Goal: Navigation & Orientation: Find specific page/section

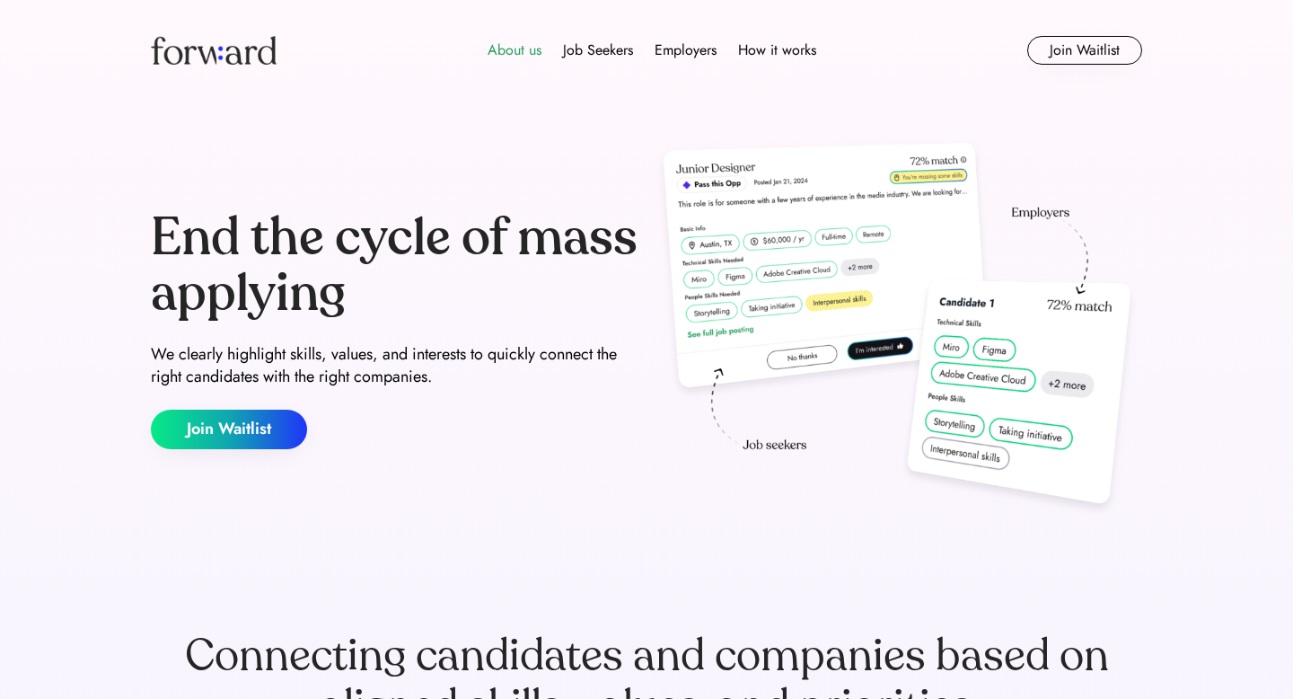
click at [508, 59] on div "About us" at bounding box center [515, 51] width 54 height 22
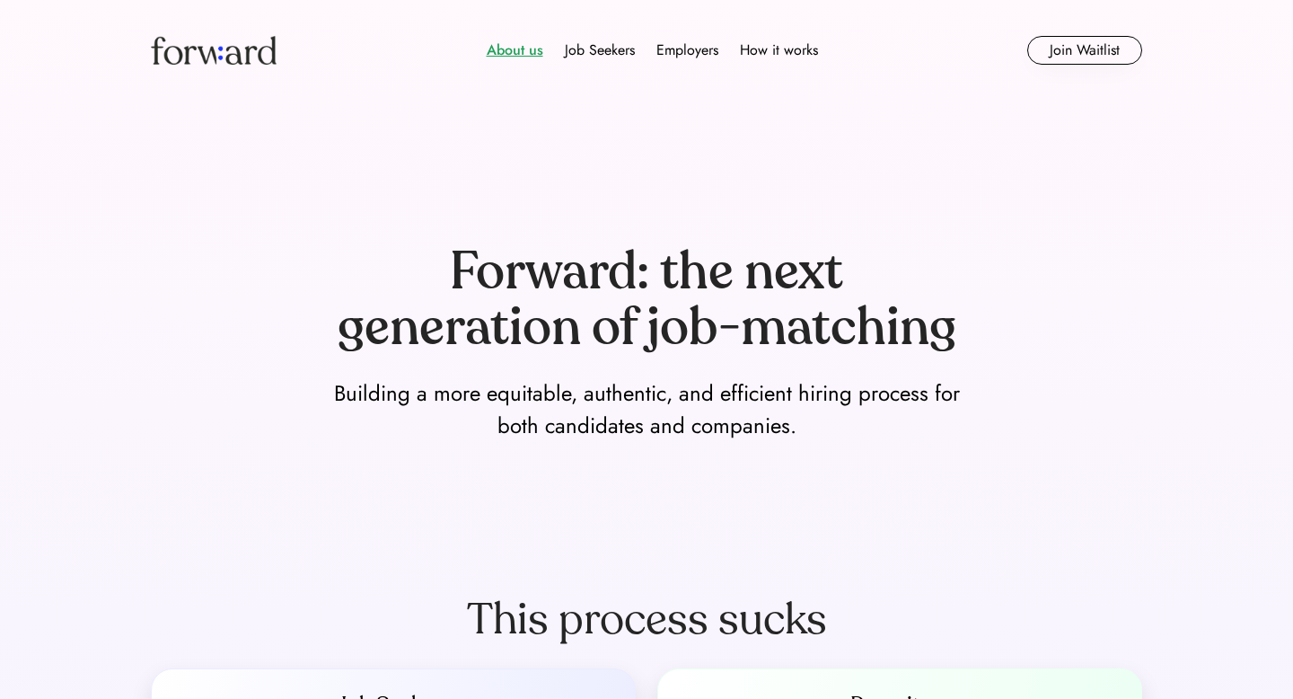
click at [533, 55] on div "About us" at bounding box center [515, 51] width 57 height 22
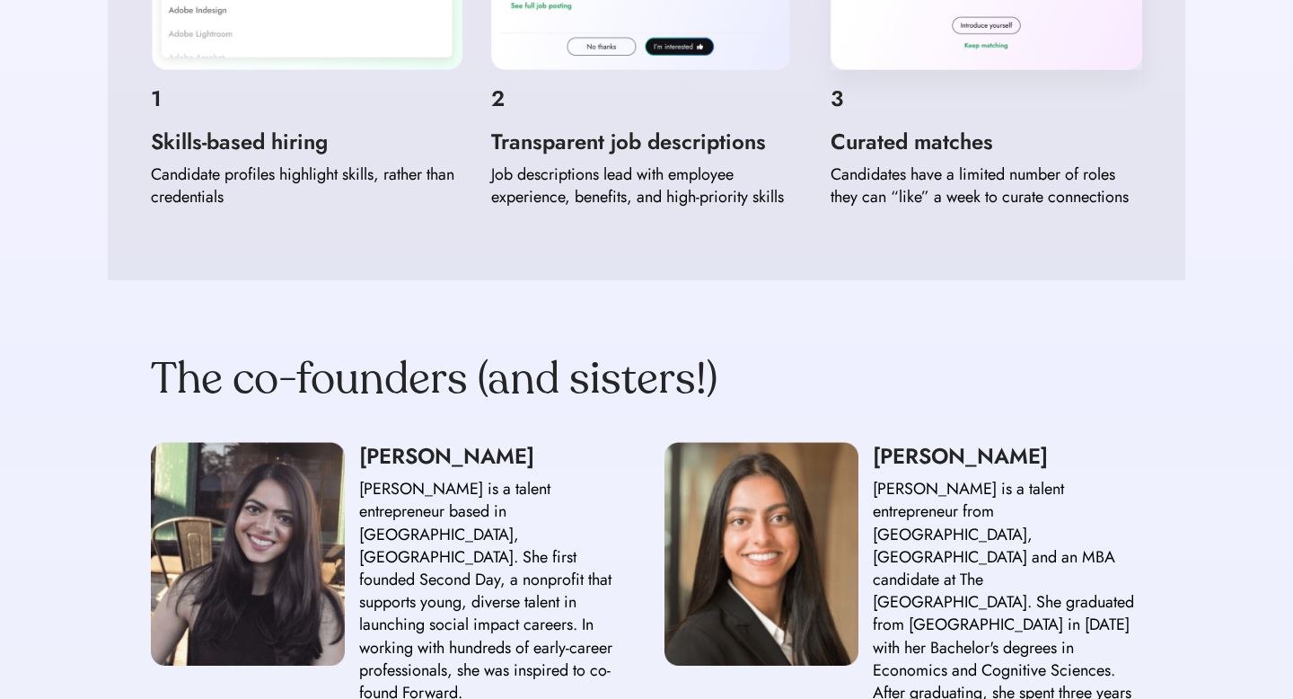
scroll to position [1448, 0]
